Goal: Information Seeking & Learning: Learn about a topic

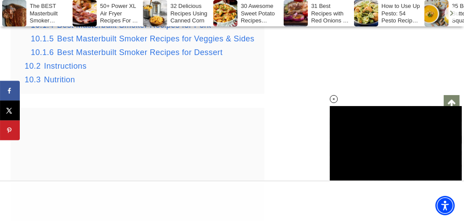
scroll to position [1979, 0]
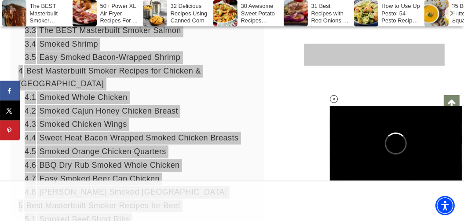
scroll to position [1408, 0]
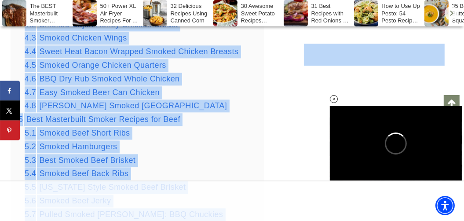
drag, startPoint x: 180, startPoint y: 68, endPoint x: 202, endPoint y: 59, distance: 24.4
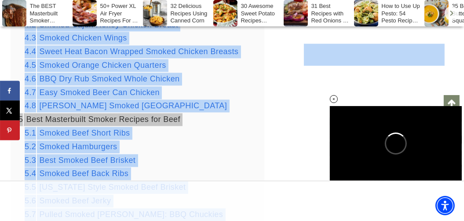
drag, startPoint x: 202, startPoint y: 59, endPoint x: 15, endPoint y: 49, distance: 188.2
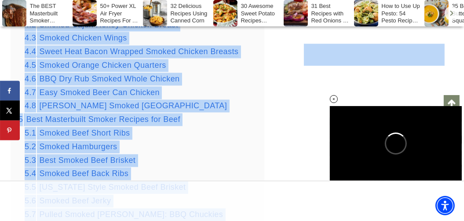
drag, startPoint x: 14, startPoint y: 47, endPoint x: 76, endPoint y: 43, distance: 61.8
drag, startPoint x: 76, startPoint y: 43, endPoint x: 11, endPoint y: 59, distance: 66.6
drag, startPoint x: 190, startPoint y: 65, endPoint x: 159, endPoint y: 139, distance: 79.9
click at [159, 140] on div "5.2 Smoked Hamburgers" at bounding box center [141, 146] width 232 height 13
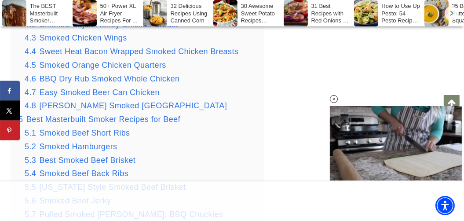
click at [239, 113] on div "5 Best Masterbuilt Smoker Recipes for Beef 5.1 Smoked Beef Short Ribs 5.2 Smoke…" at bounding box center [137, 187] width 238 height 148
drag, startPoint x: 239, startPoint y: 103, endPoint x: 221, endPoint y: 97, distance: 19.9
click at [239, 113] on div "5 Best Masterbuilt Smoker Recipes for Beef 5.1 Smoked Beef Short Ribs 5.2 Smoke…" at bounding box center [137, 187] width 238 height 148
drag, startPoint x: 221, startPoint y: 97, endPoint x: 248, endPoint y: 88, distance: 28.5
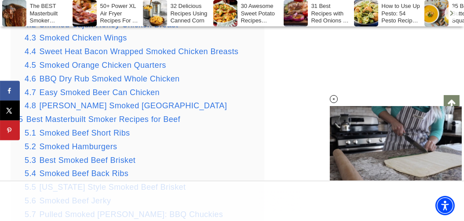
click at [220, 99] on div "4.8 [PERSON_NAME] Smoked Turkey" at bounding box center [141, 105] width 232 height 13
